Goal: Check status: Check status

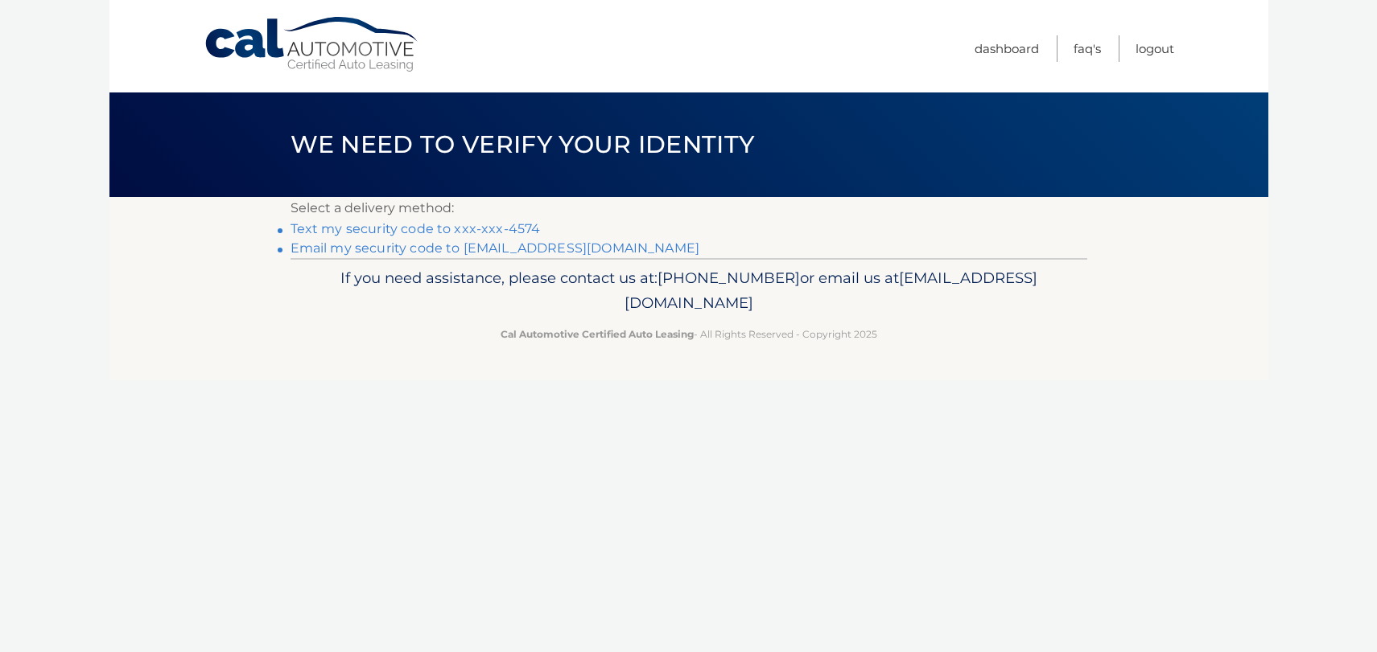
click at [499, 225] on link "Text my security code to xxx-xxx-4574" at bounding box center [415, 228] width 250 height 15
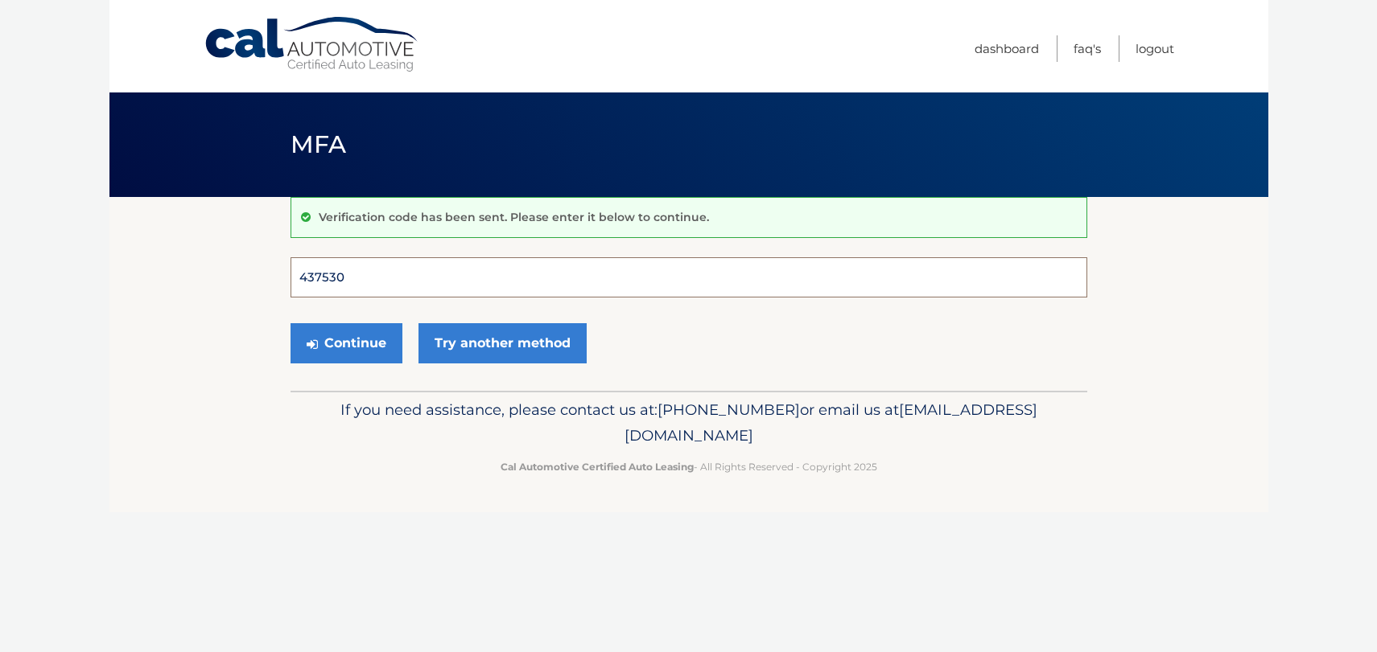
type input "437530"
click at [345, 343] on button "Continue" at bounding box center [346, 343] width 112 height 40
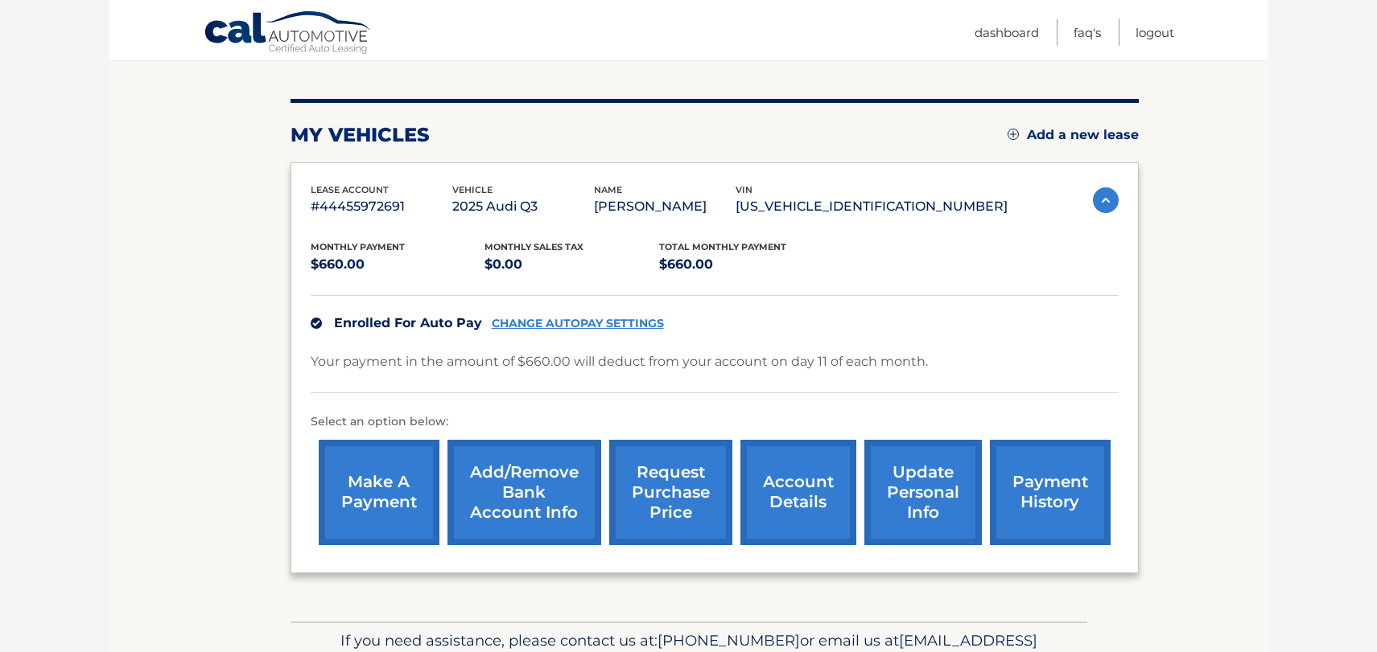
scroll to position [171, 0]
click at [784, 476] on link "account details" at bounding box center [798, 491] width 116 height 105
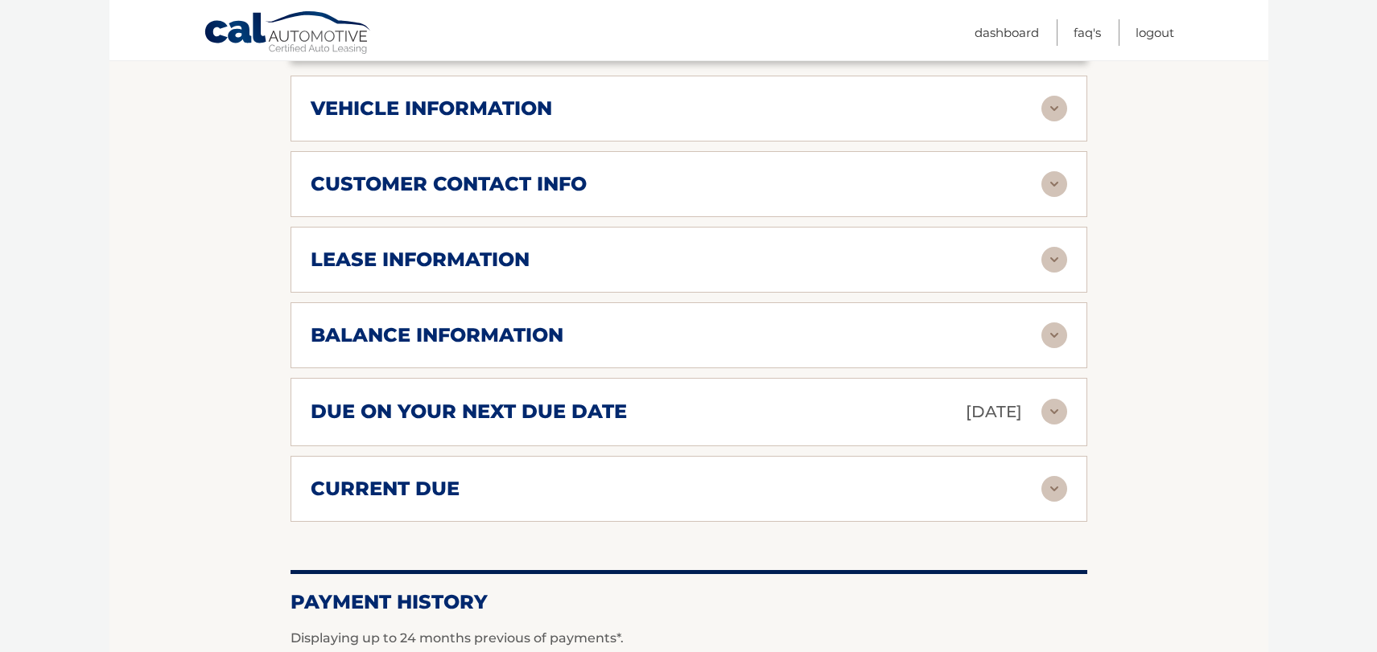
scroll to position [707, 0]
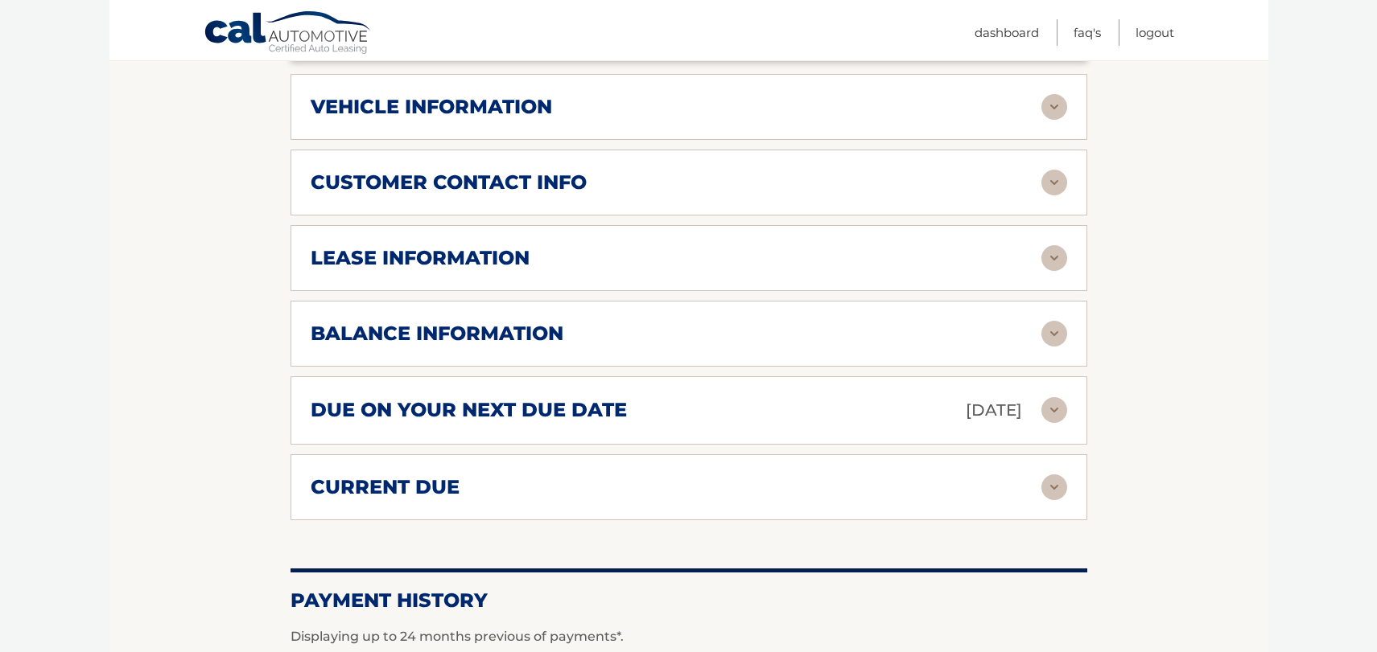
click at [538, 336] on h2 "balance information" at bounding box center [437, 334] width 253 height 24
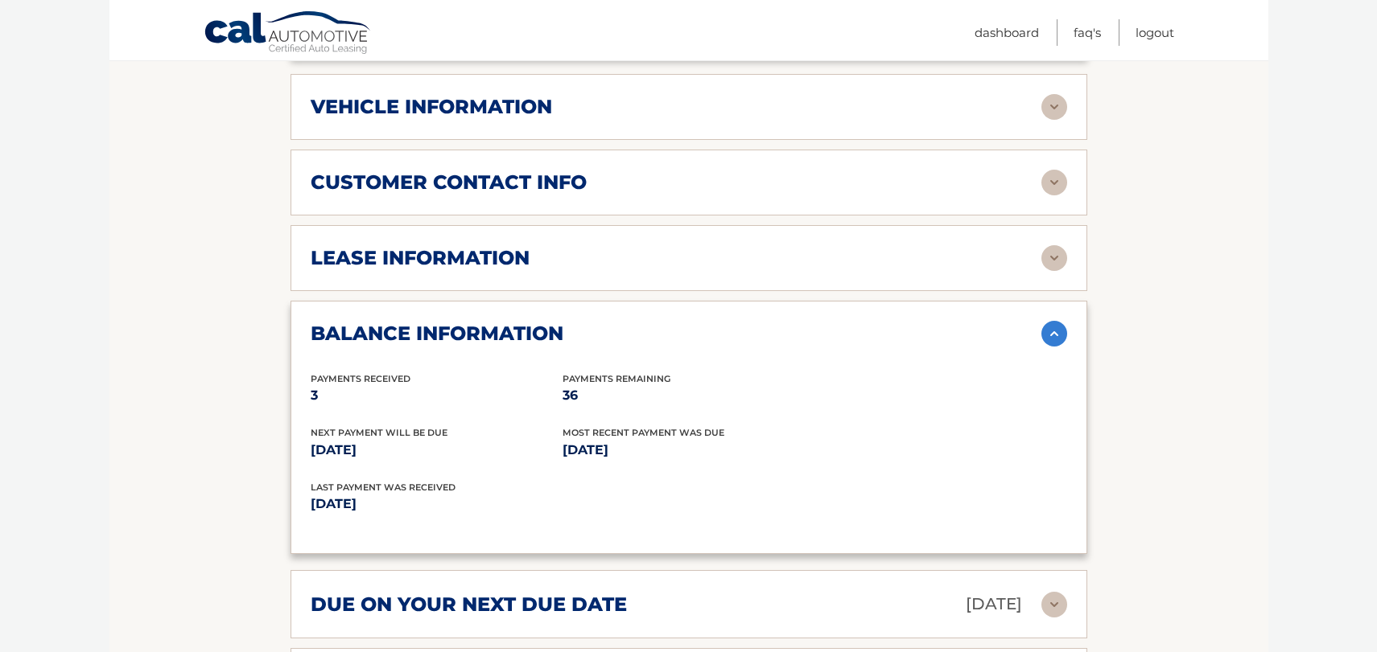
click at [727, 497] on div "Last Payment was received [DATE]" at bounding box center [689, 507] width 756 height 55
